Goal: Task Accomplishment & Management: Use online tool/utility

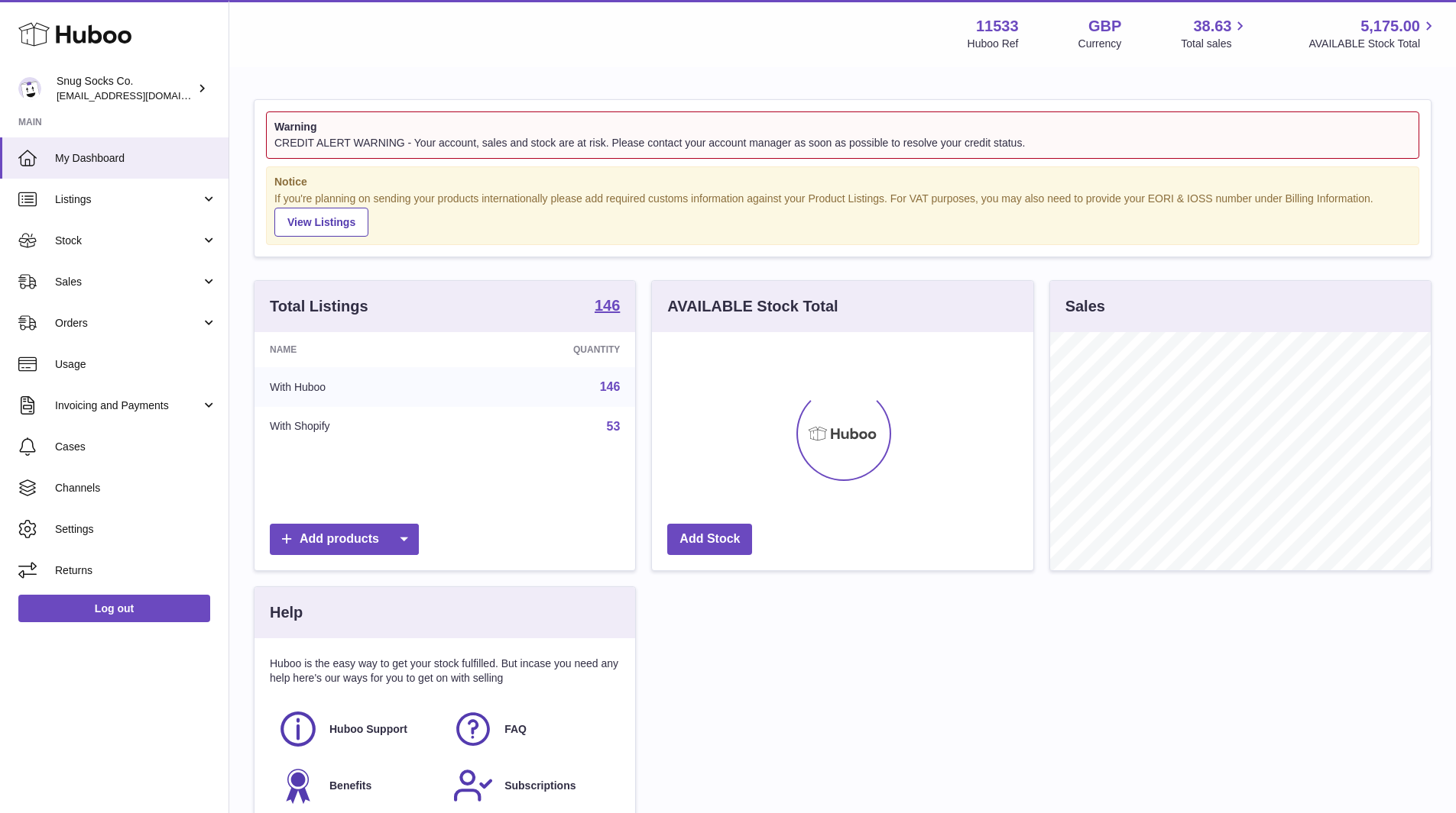
scroll to position [239, 381]
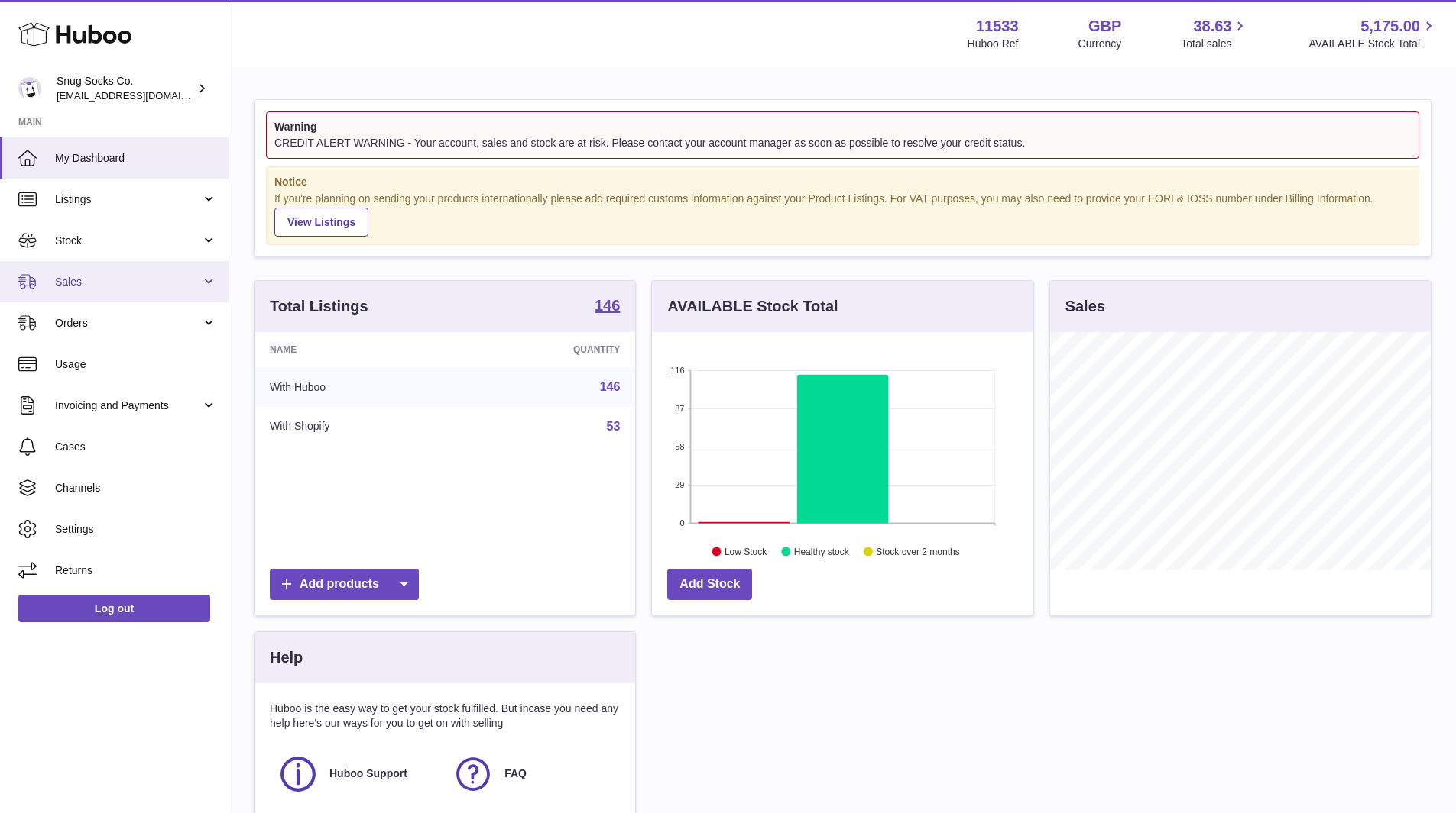
click at [119, 285] on span "Sales" at bounding box center [128, 282] width 146 height 15
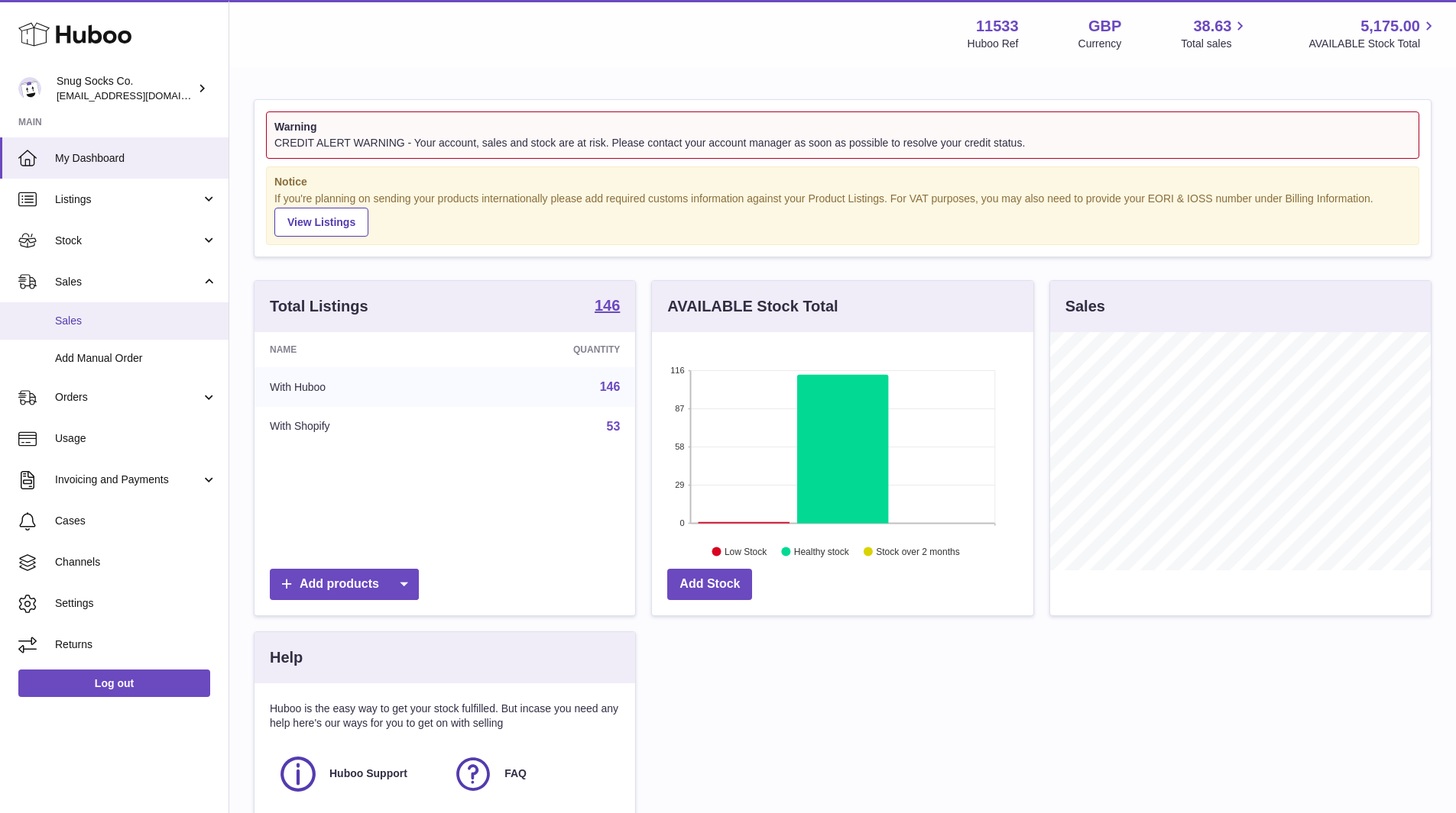
click at [100, 314] on span "Sales" at bounding box center [136, 322] width 162 height 15
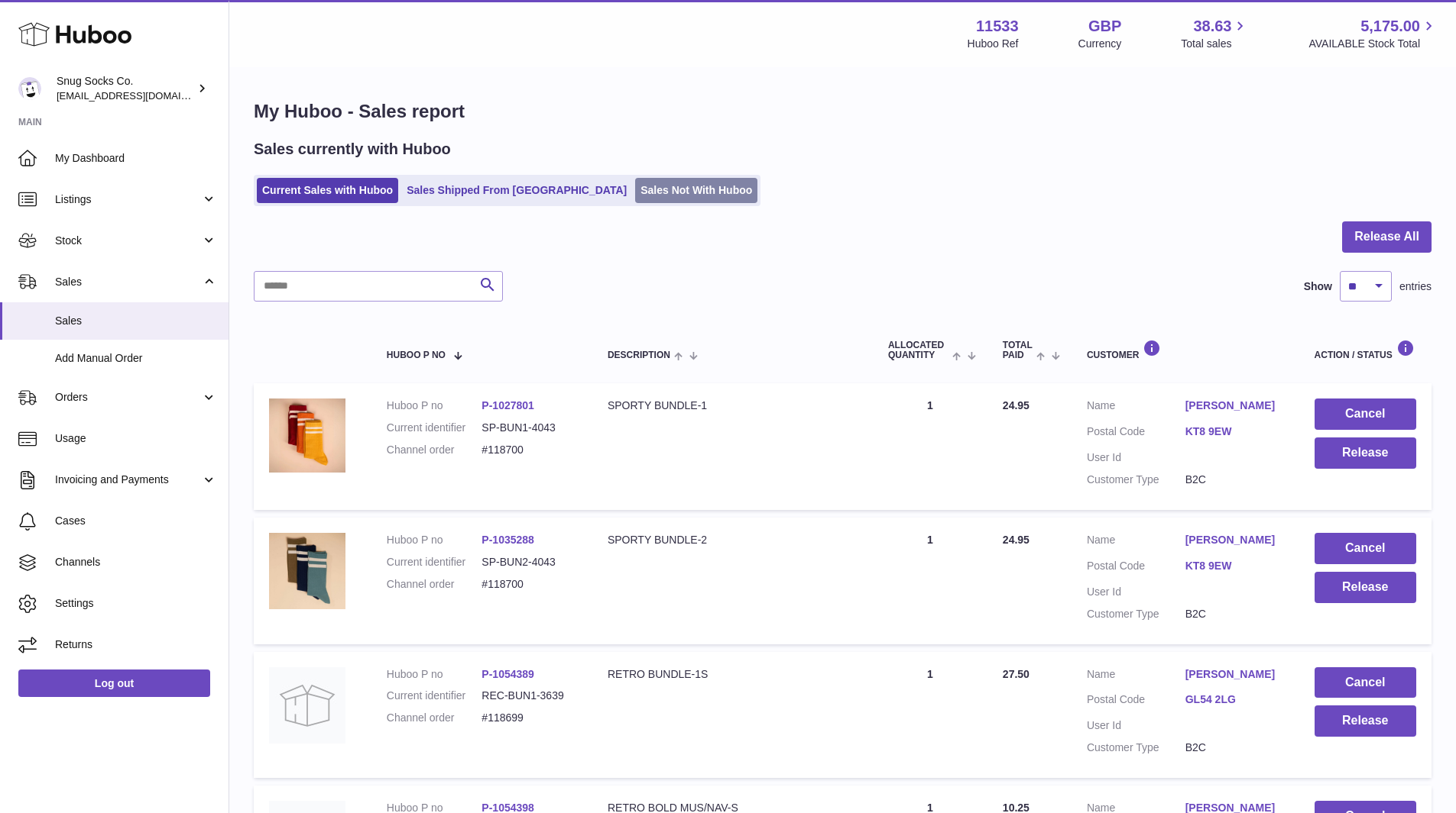
click at [635, 195] on link "Sales Not With Huboo" at bounding box center [696, 190] width 122 height 25
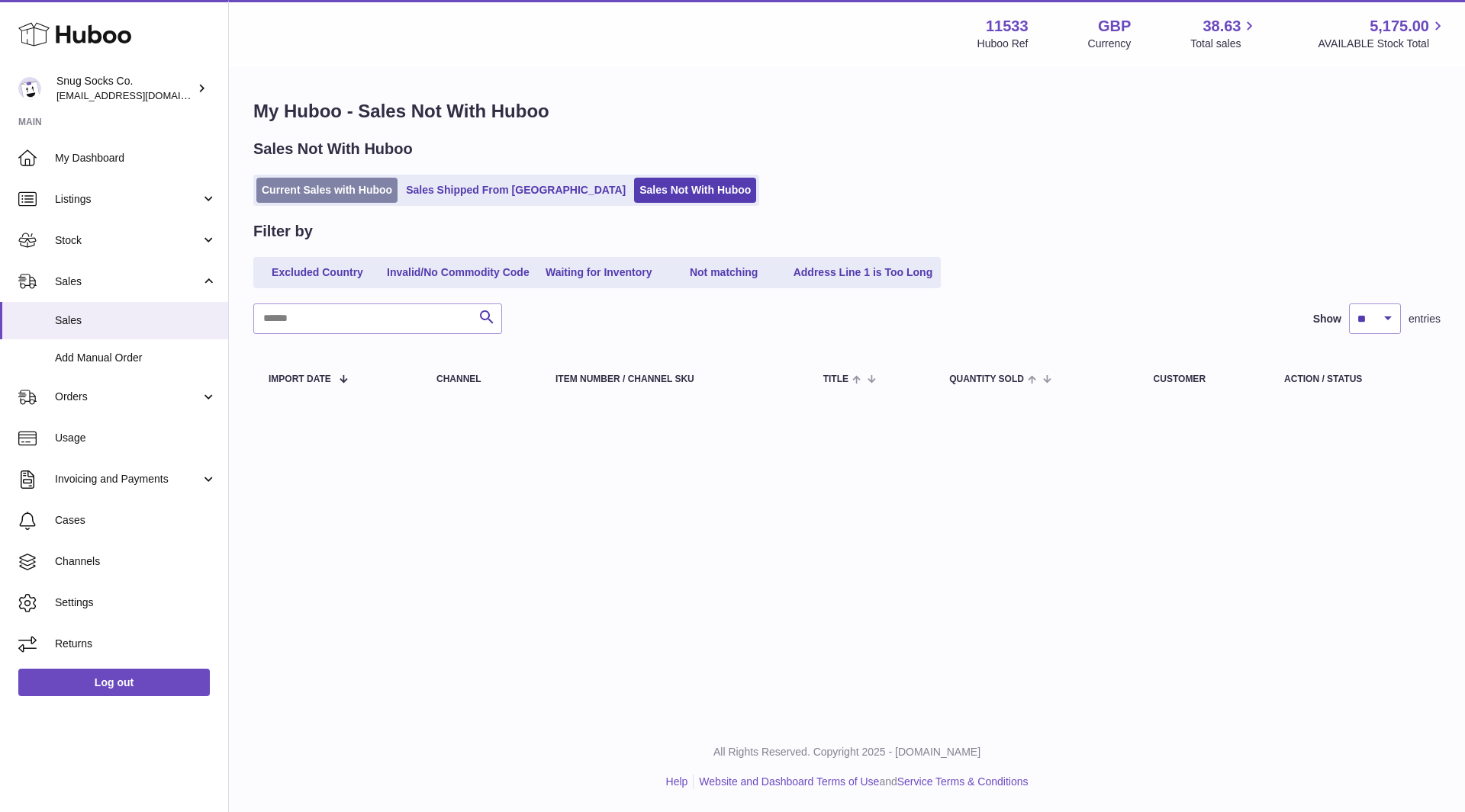
click at [336, 185] on link "Current Sales with Huboo" at bounding box center [327, 190] width 142 height 25
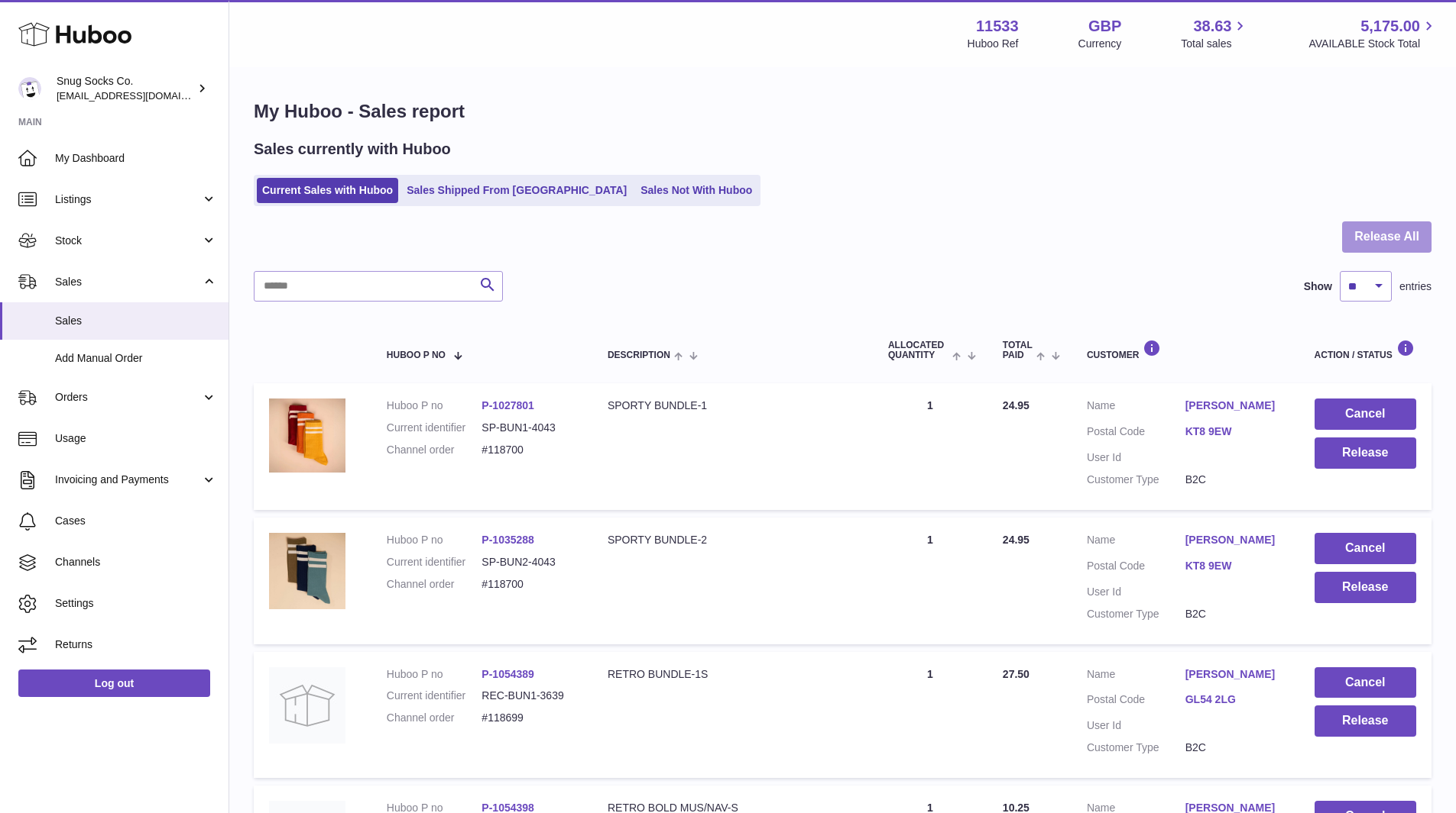
click at [1372, 243] on button "Release All" at bounding box center [1387, 238] width 90 height 32
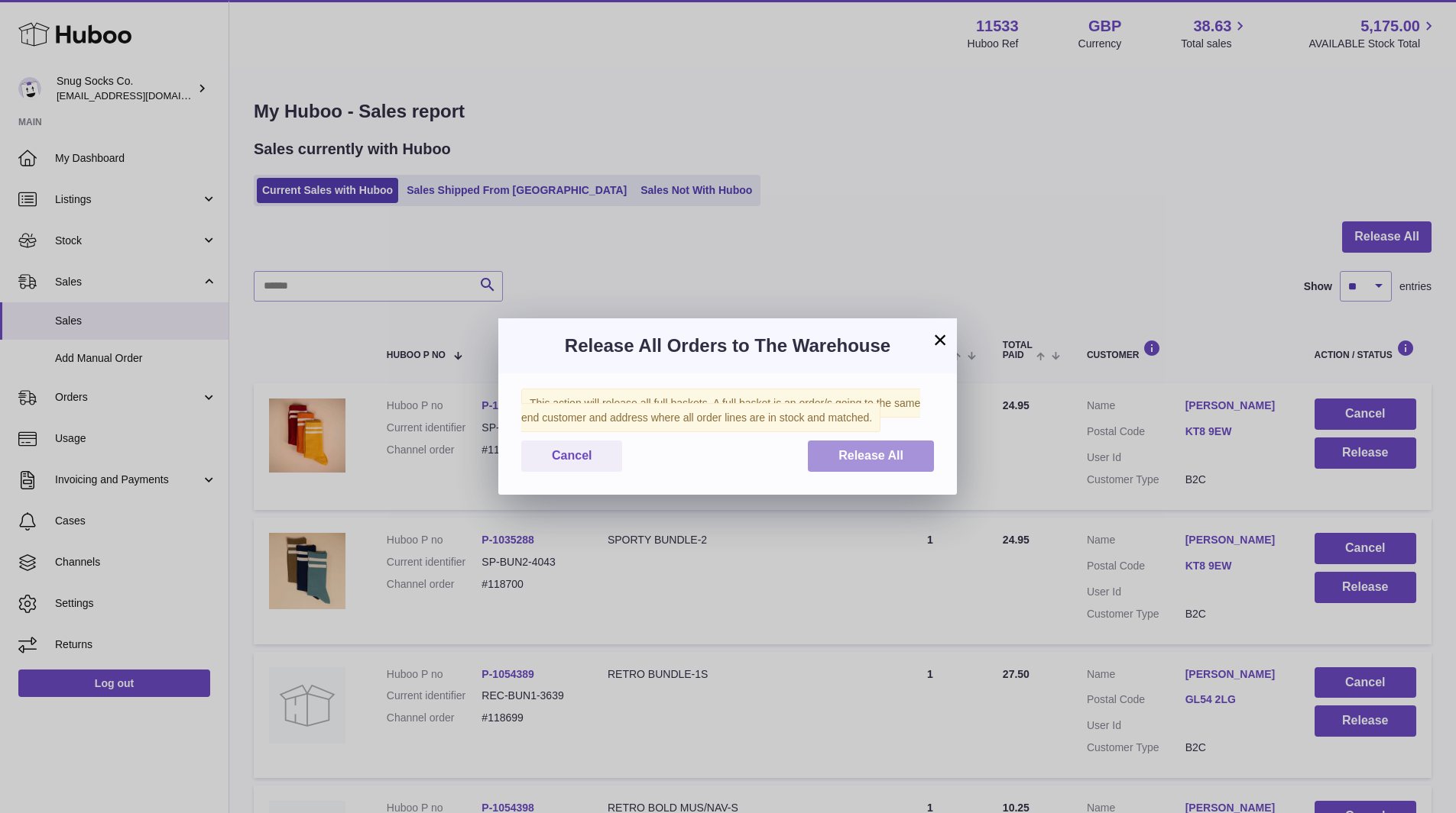
click at [909, 457] on button "Release All" at bounding box center [870, 457] width 126 height 32
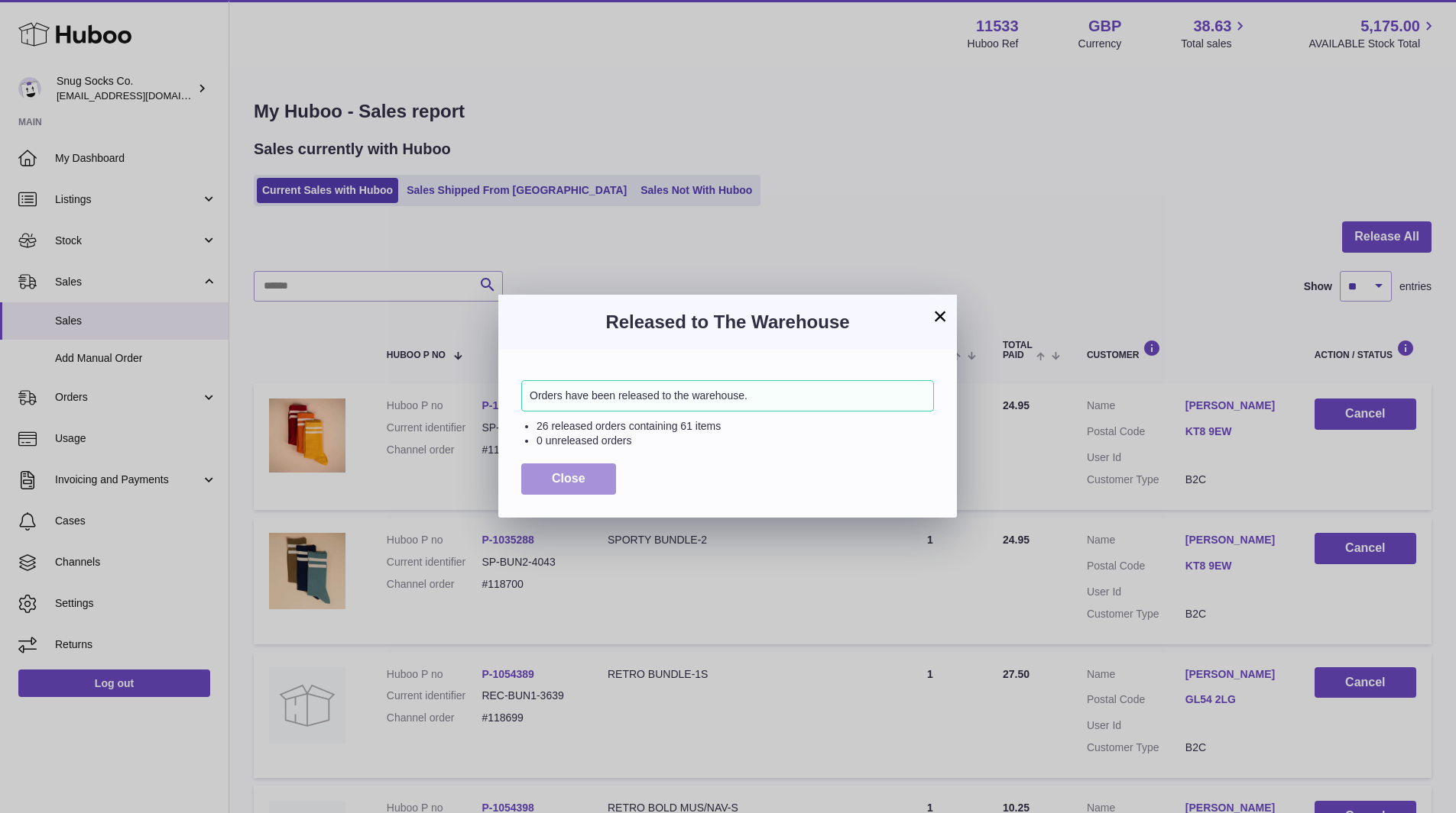
click at [578, 484] on span "Close" at bounding box center [568, 478] width 34 height 13
